Goal: Task Accomplishment & Management: Manage account settings

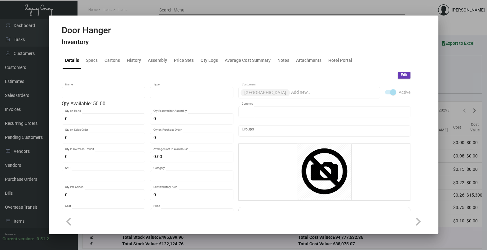
type input "Door Hanger"
type input "Inventory"
type input "50"
type input "$ 3.01875"
type input "1031-Door Hanger-59"
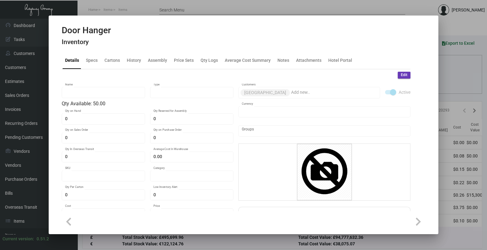
type input "Standard"
type input "1,000"
type input "200"
type input "$ 0.575"
type input "$ 2.19"
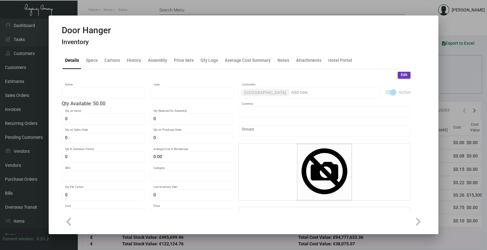
checkbox input "true"
type input "United States Dollar $"
